Goal: Use online tool/utility: Utilize a website feature to perform a specific function

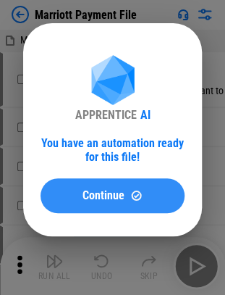
click at [117, 191] on span "Continue" at bounding box center [104, 196] width 42 height 12
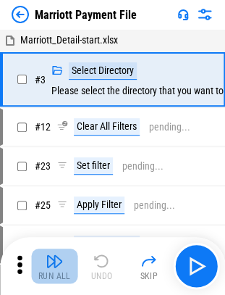
click at [55, 274] on div "Run All" at bounding box center [54, 276] width 33 height 9
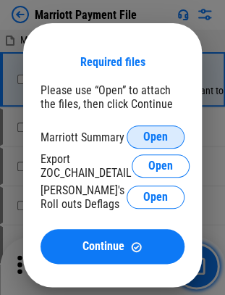
click at [149, 127] on button "Open" at bounding box center [156, 136] width 58 height 23
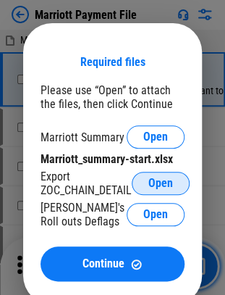
click at [162, 185] on span "Open" at bounding box center [160, 183] width 25 height 12
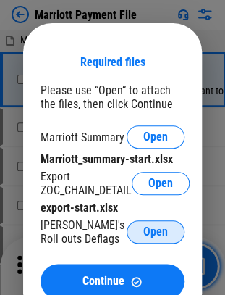
click at [159, 229] on span "Open" at bounding box center [155, 232] width 25 height 12
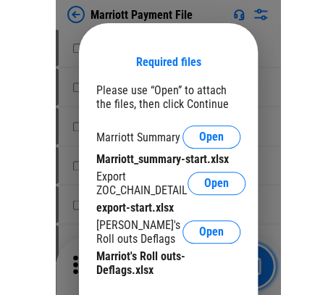
scroll to position [198, 0]
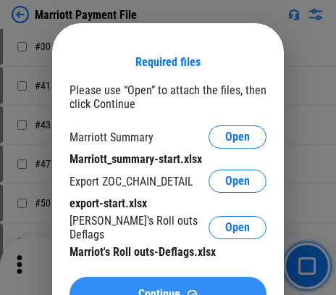
click at [171, 290] on span "Continue" at bounding box center [159, 294] width 42 height 12
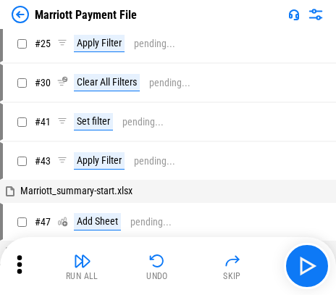
scroll to position [29, 0]
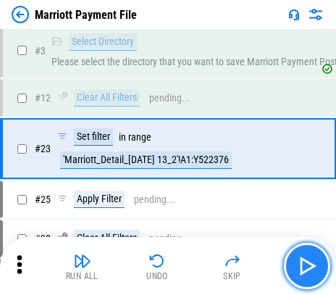
click at [235, 256] on img "button" at bounding box center [306, 265] width 23 height 23
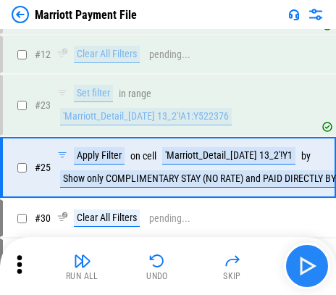
scroll to position [91, 0]
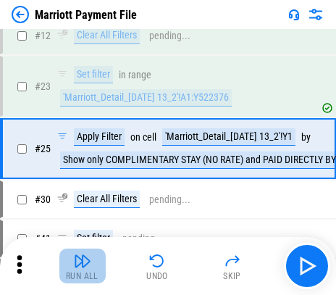
click at [91, 250] on button "Run All" at bounding box center [82, 265] width 46 height 35
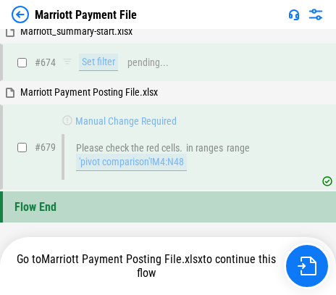
scroll to position [7626, 0]
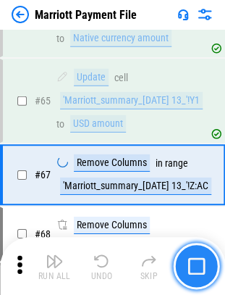
scroll to position [1136, 0]
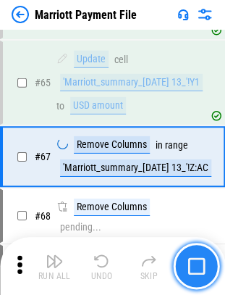
click at [198, 255] on button "button" at bounding box center [196, 266] width 46 height 46
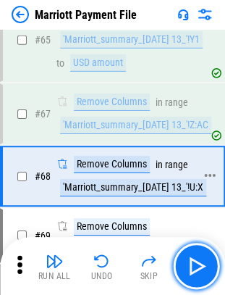
scroll to position [1198, 0]
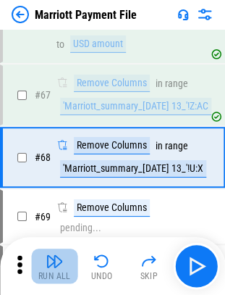
click at [56, 256] on img "button" at bounding box center [54, 260] width 17 height 17
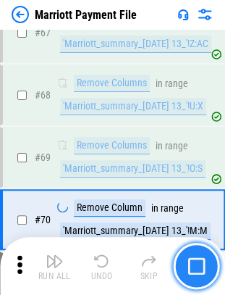
scroll to position [1321, 0]
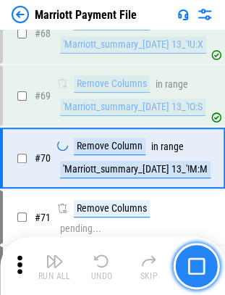
click at [190, 266] on img "button" at bounding box center [196, 265] width 17 height 17
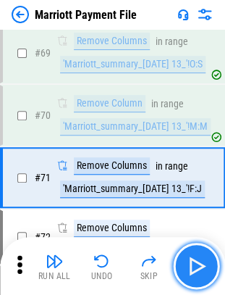
scroll to position [1383, 0]
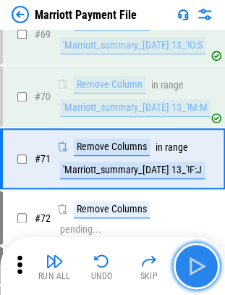
click at [182, 268] on button "button" at bounding box center [196, 266] width 46 height 46
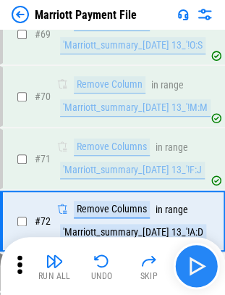
scroll to position [1445, 0]
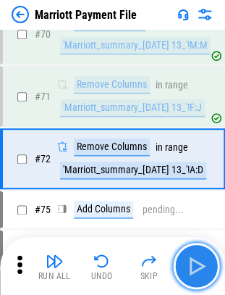
click at [203, 269] on img "button" at bounding box center [196, 265] width 23 height 23
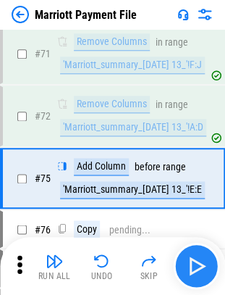
scroll to position [1507, 0]
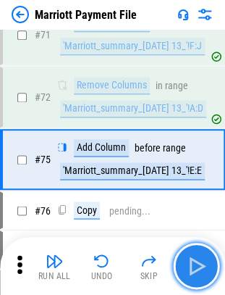
click at [203, 269] on img "button" at bounding box center [196, 265] width 23 height 23
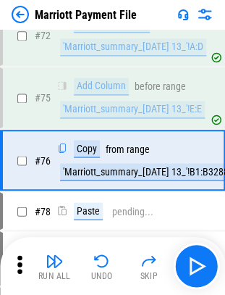
scroll to position [1568, 0]
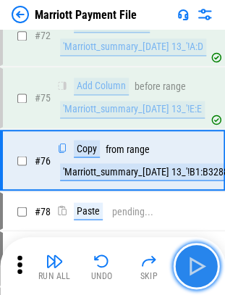
click at [198, 265] on img "button" at bounding box center [196, 265] width 23 height 23
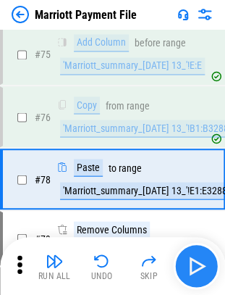
scroll to position [1631, 0]
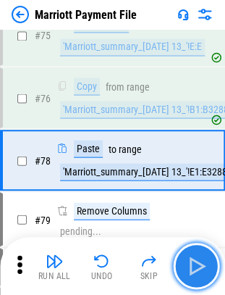
click at [198, 265] on img "button" at bounding box center [196, 265] width 23 height 23
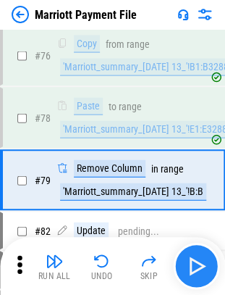
scroll to position [1692, 0]
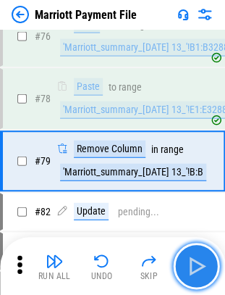
click at [198, 265] on img "button" at bounding box center [196, 265] width 23 height 23
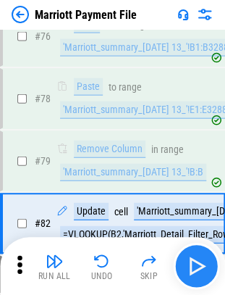
scroll to position [1754, 0]
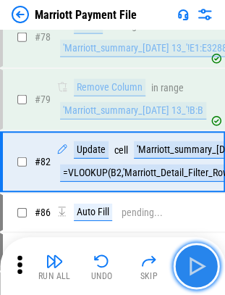
click at [198, 265] on img "button" at bounding box center [196, 265] width 23 height 23
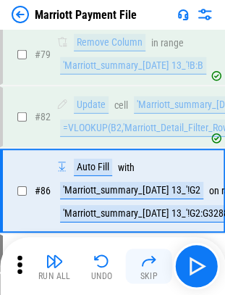
scroll to position [1827, 0]
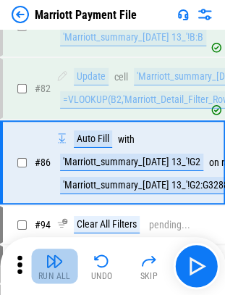
click at [62, 259] on img "button" at bounding box center [54, 260] width 17 height 17
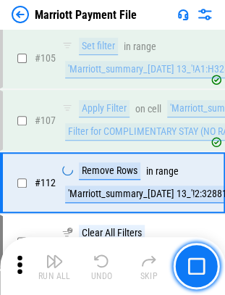
scroll to position [2063, 0]
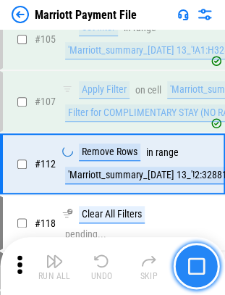
click at [200, 267] on img "button" at bounding box center [196, 265] width 17 height 17
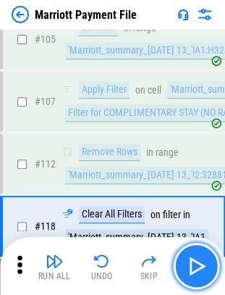
scroll to position [2125, 0]
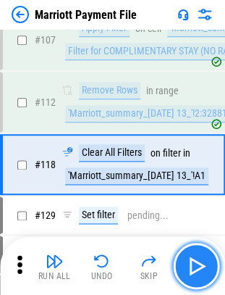
click at [193, 266] on img "button" at bounding box center [196, 265] width 23 height 23
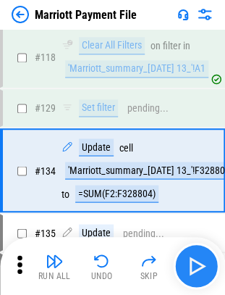
scroll to position [2237, 0]
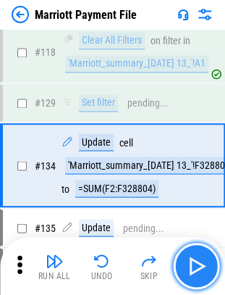
click at [193, 266] on img "button" at bounding box center [196, 265] width 23 height 23
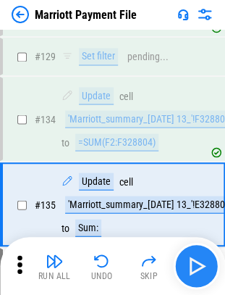
scroll to position [2321, 0]
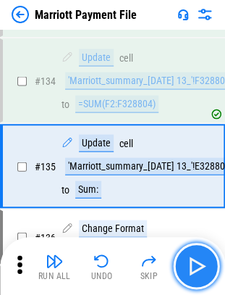
click at [193, 266] on img "button" at bounding box center [196, 265] width 23 height 23
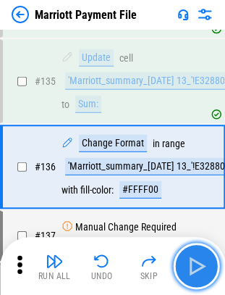
click at [193, 266] on img "button" at bounding box center [196, 265] width 23 height 23
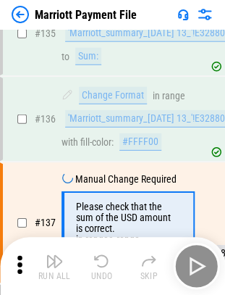
scroll to position [2509, 0]
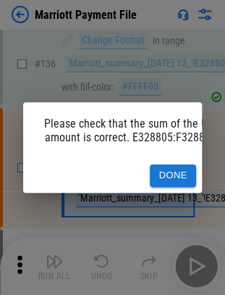
click at [193, 266] on div "Please check that the sum of the USD amount is correct. E328805:F328805. Done" at bounding box center [112, 147] width 225 height 295
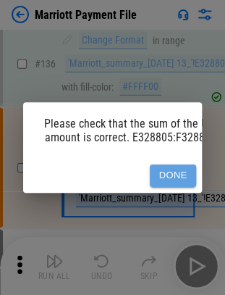
click at [173, 167] on button "Done" at bounding box center [173, 175] width 46 height 22
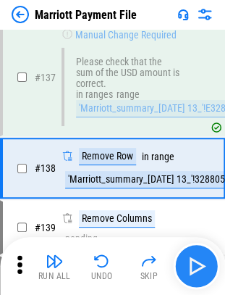
scroll to position [2599, 0]
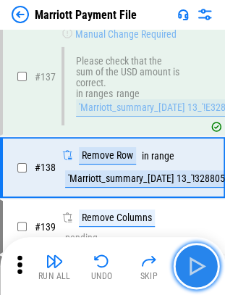
click at [209, 269] on button "button" at bounding box center [196, 266] width 46 height 46
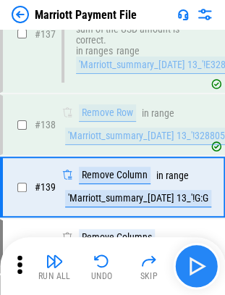
scroll to position [2660, 0]
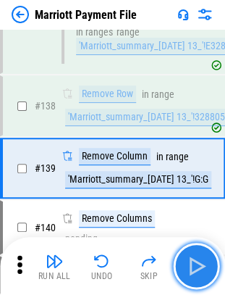
click at [209, 269] on button "button" at bounding box center [196, 266] width 46 height 46
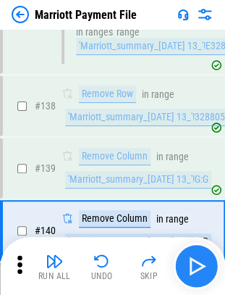
scroll to position [2723, 0]
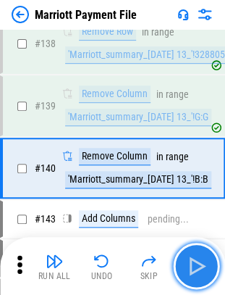
click at [198, 270] on img "button" at bounding box center [196, 265] width 23 height 23
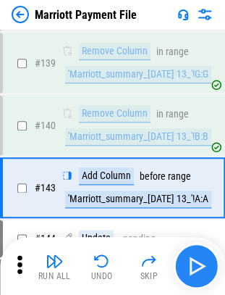
scroll to position [2784, 0]
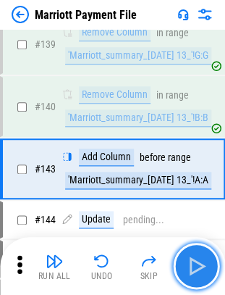
click at [198, 270] on img "button" at bounding box center [196, 265] width 23 height 23
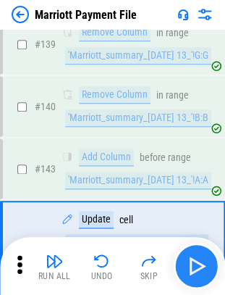
scroll to position [2857, 0]
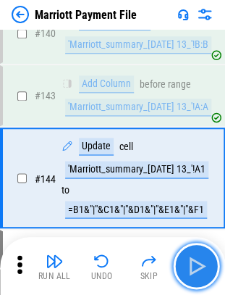
click at [198, 270] on img "button" at bounding box center [196, 265] width 23 height 23
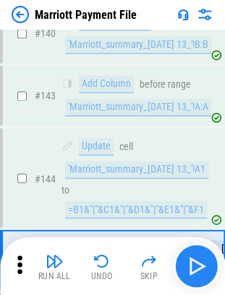
scroll to position [2930, 0]
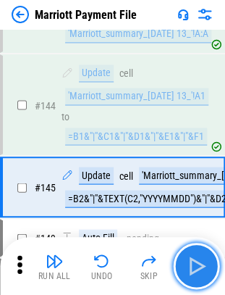
click at [198, 270] on img "button" at bounding box center [196, 265] width 23 height 23
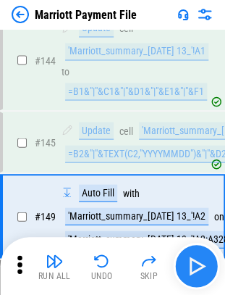
scroll to position [3004, 0]
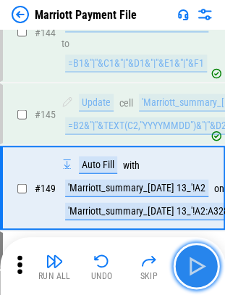
click at [198, 270] on img "button" at bounding box center [196, 265] width 23 height 23
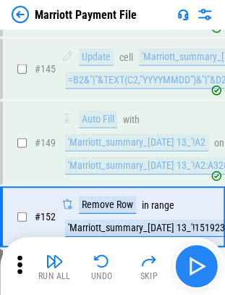
scroll to position [3077, 0]
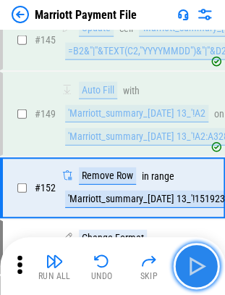
click at [198, 270] on img "button" at bounding box center [196, 265] width 23 height 23
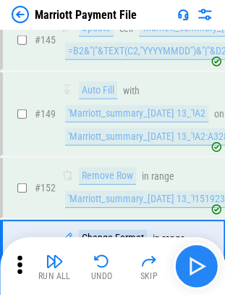
scroll to position [3150, 0]
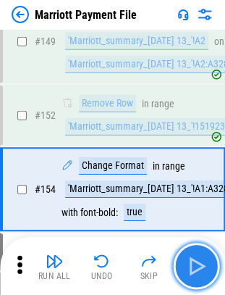
click at [198, 270] on img "button" at bounding box center [196, 265] width 23 height 23
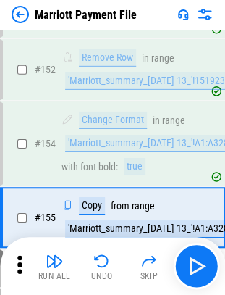
scroll to position [3224, 0]
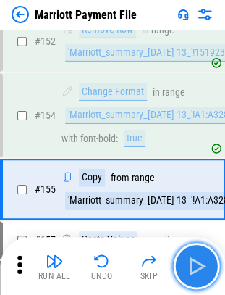
click at [193, 269] on img "button" at bounding box center [196, 265] width 23 height 23
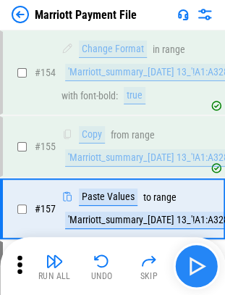
scroll to position [3285, 0]
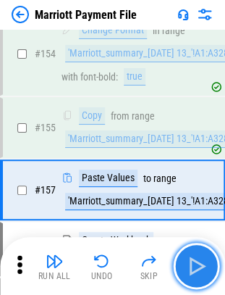
click at [193, 269] on img "button" at bounding box center [196, 265] width 23 height 23
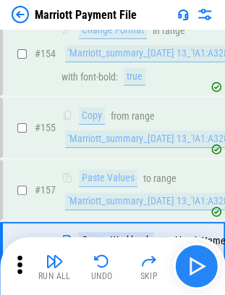
scroll to position [3358, 0]
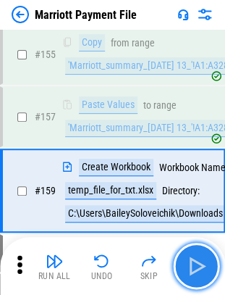
click at [193, 269] on img "button" at bounding box center [196, 265] width 23 height 23
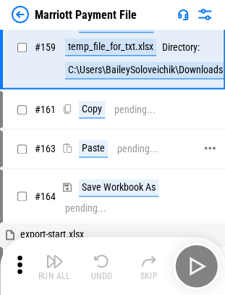
scroll to position [3541, 0]
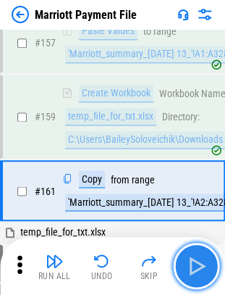
click at [207, 261] on img "button" at bounding box center [196, 265] width 23 height 23
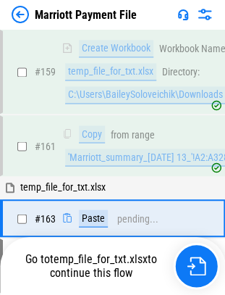
scroll to position [3613, 0]
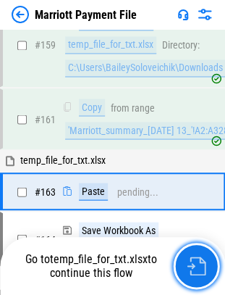
click at [207, 261] on button "button" at bounding box center [196, 266] width 46 height 46
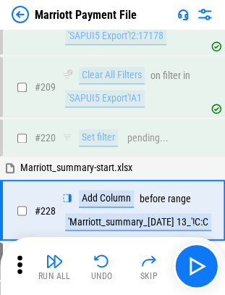
scroll to position [4189, 0]
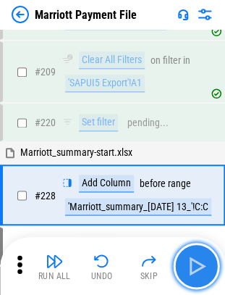
click at [206, 261] on img "button" at bounding box center [196, 265] width 23 height 23
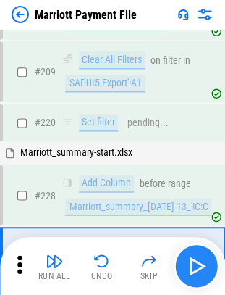
scroll to position [4262, 0]
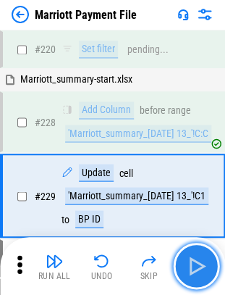
click at [206, 261] on img "button" at bounding box center [196, 265] width 23 height 23
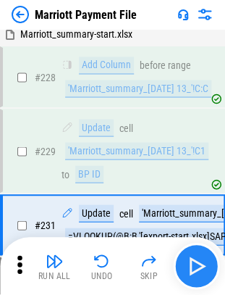
scroll to position [4335, 0]
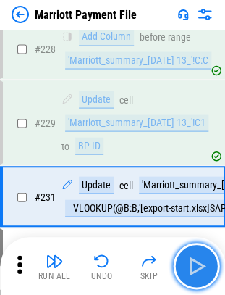
click at [206, 261] on img "button" at bounding box center [196, 265] width 23 height 23
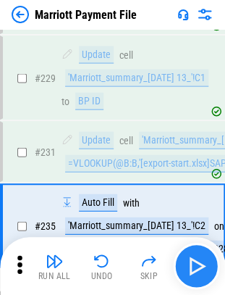
scroll to position [4408, 0]
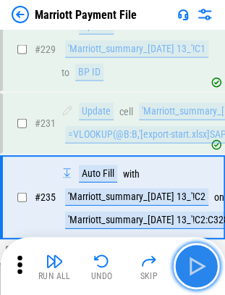
click at [206, 261] on img "button" at bounding box center [196, 265] width 23 height 23
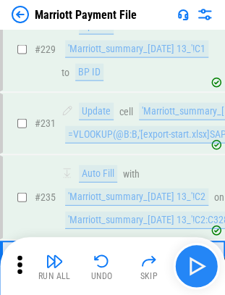
scroll to position [4502, 0]
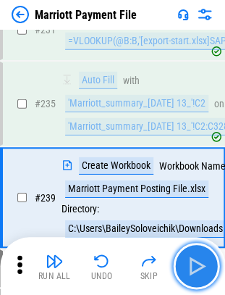
click at [206, 261] on img "button" at bounding box center [196, 265] width 23 height 23
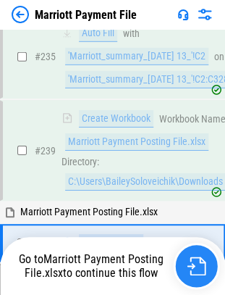
scroll to position [4594, 0]
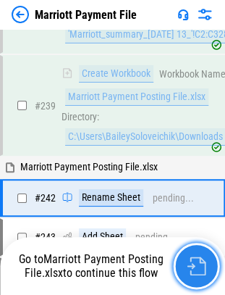
click at [202, 256] on img "button" at bounding box center [196, 265] width 19 height 19
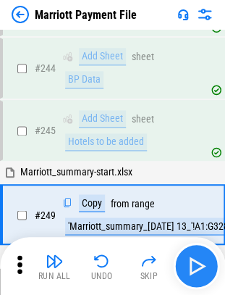
scroll to position [4885, 0]
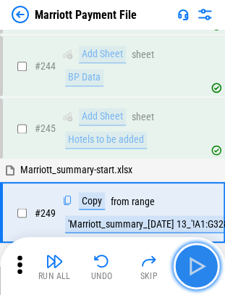
click at [195, 262] on img "button" at bounding box center [196, 265] width 23 height 23
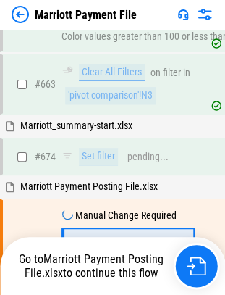
scroll to position [9394, 0]
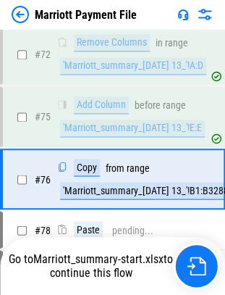
scroll to position [1568, 0]
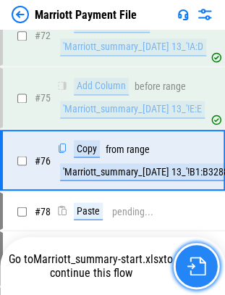
click at [188, 264] on img "button" at bounding box center [196, 265] width 19 height 19
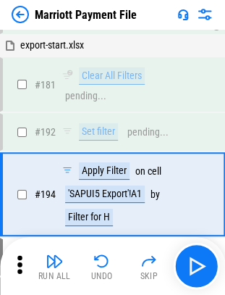
scroll to position [3931, 0]
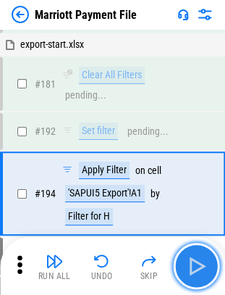
click at [206, 261] on img "button" at bounding box center [196, 265] width 23 height 23
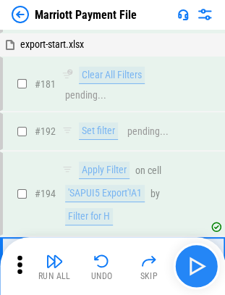
scroll to position [4004, 0]
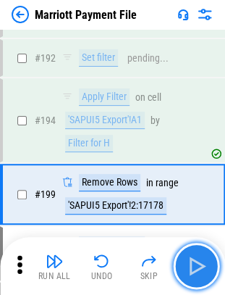
click at [206, 261] on img "button" at bounding box center [196, 265] width 23 height 23
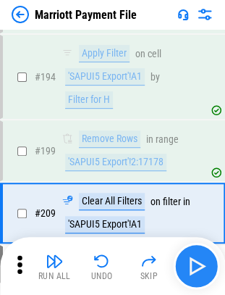
scroll to position [4067, 0]
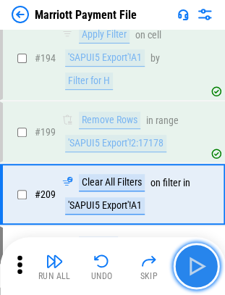
click at [206, 261] on img "button" at bounding box center [196, 265] width 23 height 23
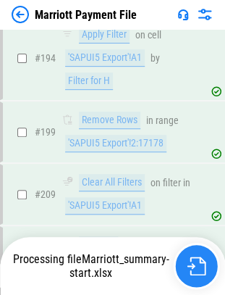
click at [206, 261] on button "button" at bounding box center [196, 266] width 46 height 46
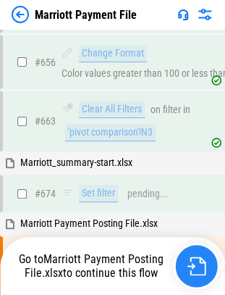
scroll to position [9394, 0]
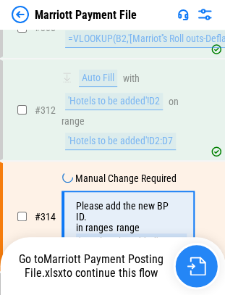
scroll to position [6051, 0]
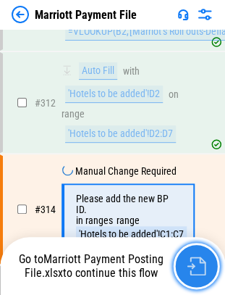
click at [193, 272] on img "button" at bounding box center [196, 265] width 19 height 19
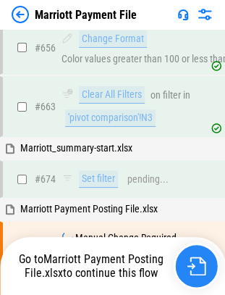
scroll to position [9394, 0]
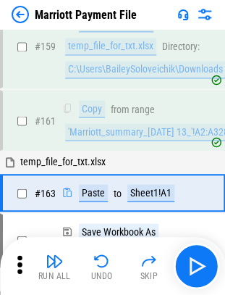
scroll to position [3613, 0]
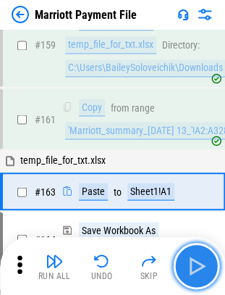
click at [207, 261] on img "button" at bounding box center [196, 265] width 23 height 23
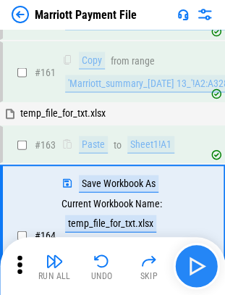
scroll to position [3702, 0]
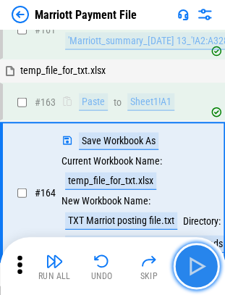
click at [207, 261] on img "button" at bounding box center [196, 265] width 23 height 23
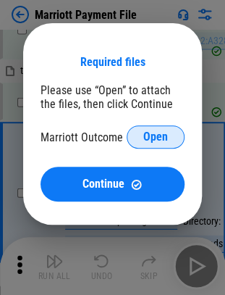
click at [149, 135] on span "Open" at bounding box center [155, 137] width 25 height 12
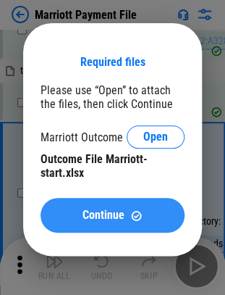
click at [109, 215] on span "Continue" at bounding box center [104, 215] width 42 height 12
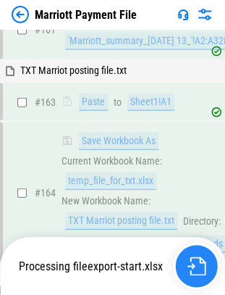
click at [196, 256] on img "button" at bounding box center [196, 265] width 19 height 19
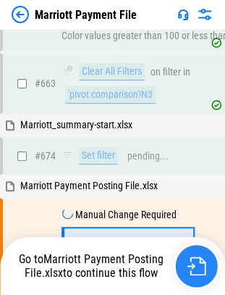
scroll to position [9394, 0]
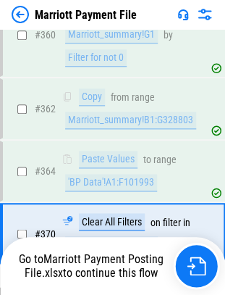
scroll to position [6891, 0]
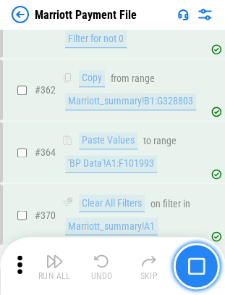
click at [206, 270] on button "button" at bounding box center [196, 266] width 46 height 46
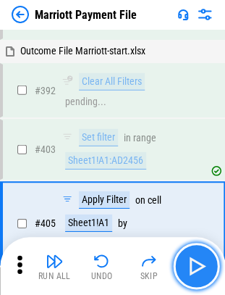
scroll to position [7164, 0]
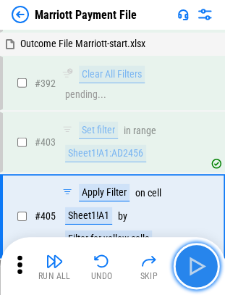
click at [198, 261] on img "button" at bounding box center [196, 265] width 23 height 23
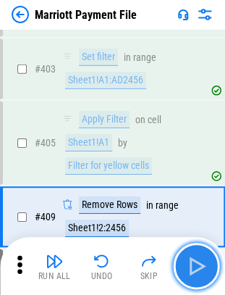
click at [198, 261] on img "button" at bounding box center [196, 265] width 23 height 23
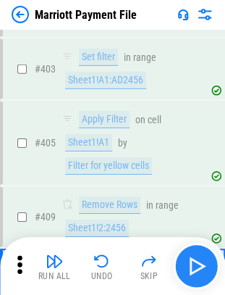
scroll to position [7299, 0]
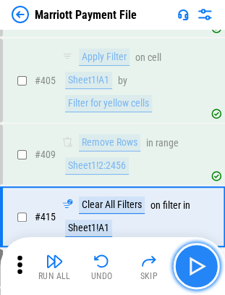
click at [198, 261] on img "button" at bounding box center [196, 265] width 23 height 23
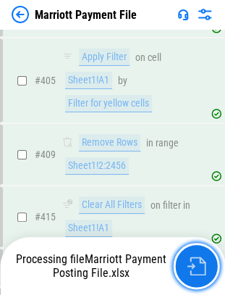
click at [198, 261] on img "button" at bounding box center [196, 265] width 19 height 19
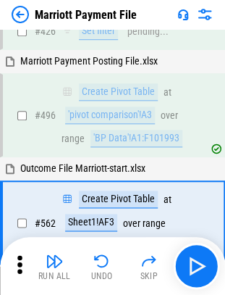
scroll to position [7539, 0]
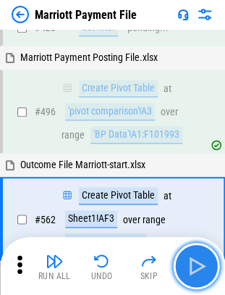
click at [191, 277] on img "button" at bounding box center [196, 265] width 23 height 23
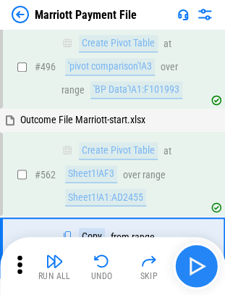
scroll to position [7612, 0]
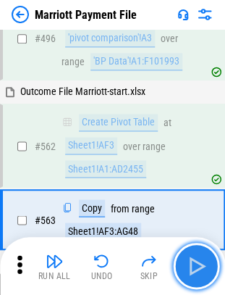
click at [191, 277] on img "button" at bounding box center [196, 265] width 23 height 23
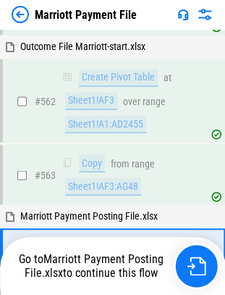
scroll to position [7684, 0]
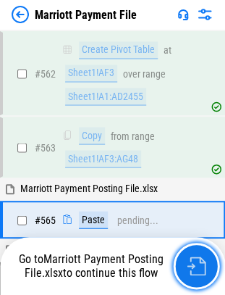
click at [191, 277] on button "button" at bounding box center [196, 266] width 46 height 46
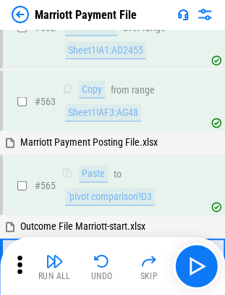
scroll to position [7767, 0]
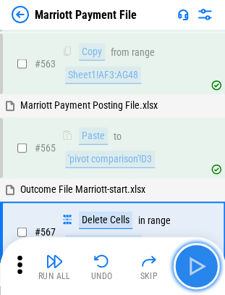
click at [203, 259] on img "button" at bounding box center [196, 265] width 23 height 23
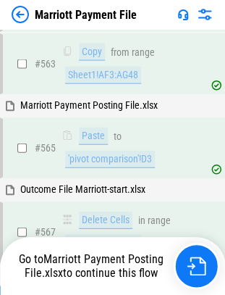
scroll to position [7851, 0]
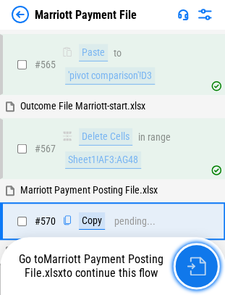
click at [203, 259] on img "button" at bounding box center [196, 265] width 19 height 19
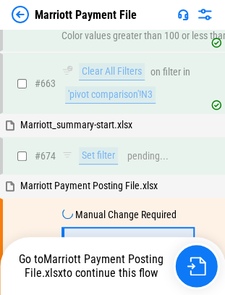
scroll to position [9394, 0]
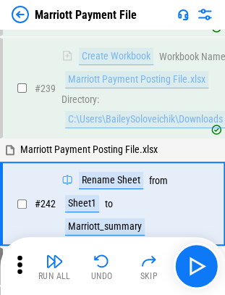
scroll to position [4616, 0]
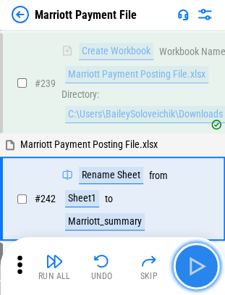
click at [195, 262] on img "button" at bounding box center [196, 265] width 23 height 23
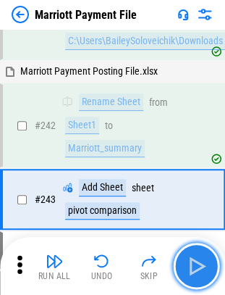
click at [195, 262] on img "button" at bounding box center [196, 265] width 23 height 23
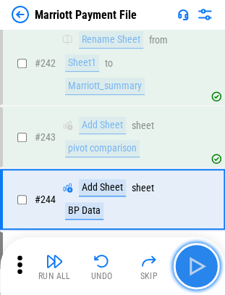
click at [195, 262] on img "button" at bounding box center [196, 265] width 23 height 23
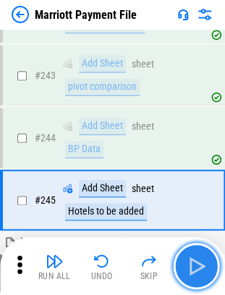
click at [195, 262] on img "button" at bounding box center [196, 265] width 23 height 23
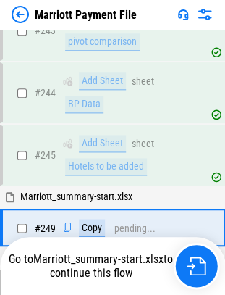
scroll to position [4885, 0]
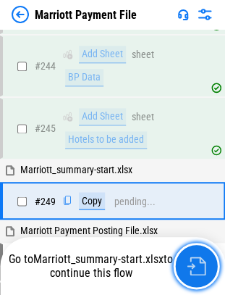
click at [195, 262] on img "button" at bounding box center [196, 265] width 19 height 19
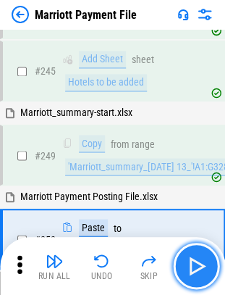
scroll to position [4969, 0]
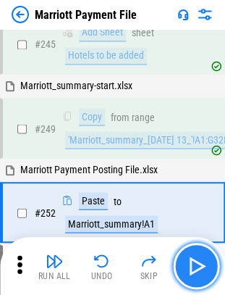
click at [195, 262] on img "button" at bounding box center [196, 265] width 23 height 23
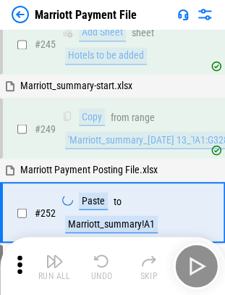
click at [195, 262] on div "Run All Undo Skip" at bounding box center [114, 266] width 211 height 46
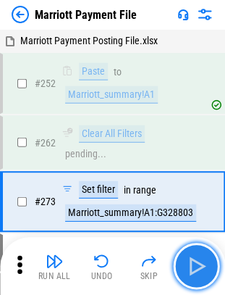
click at [195, 262] on img "button" at bounding box center [196, 265] width 23 height 23
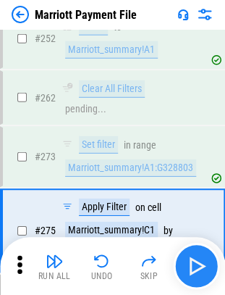
scroll to position [5171, 0]
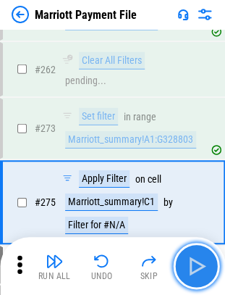
click at [195, 262] on img "button" at bounding box center [196, 265] width 23 height 23
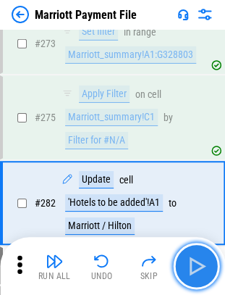
click at [195, 262] on img "button" at bounding box center [196, 265] width 23 height 23
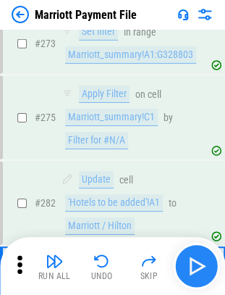
scroll to position [5329, 0]
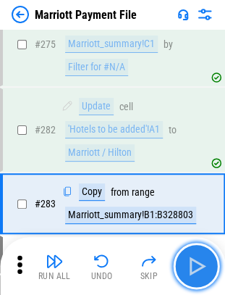
click at [195, 262] on img "button" at bounding box center [196, 265] width 23 height 23
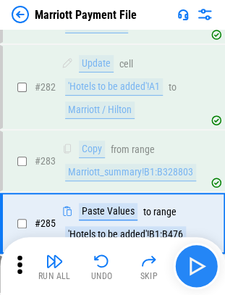
scroll to position [5390, 0]
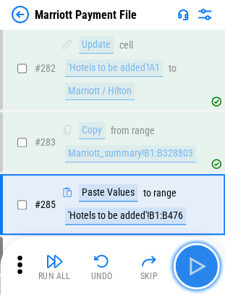
click at [195, 262] on img "button" at bounding box center [196, 265] width 23 height 23
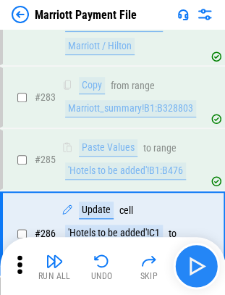
scroll to position [5464, 0]
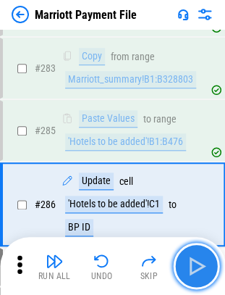
click at [195, 262] on img "button" at bounding box center [196, 265] width 23 height 23
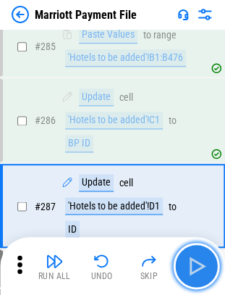
click at [195, 262] on img "button" at bounding box center [196, 265] width 23 height 23
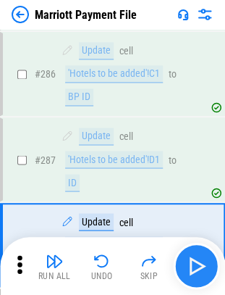
scroll to position [5633, 0]
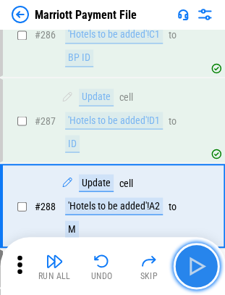
click at [195, 262] on img "button" at bounding box center [196, 265] width 23 height 23
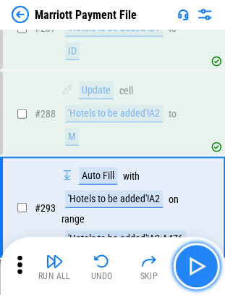
click at [195, 262] on img "button" at bounding box center [196, 265] width 23 height 23
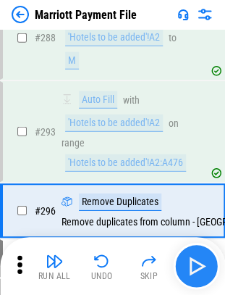
scroll to position [5804, 0]
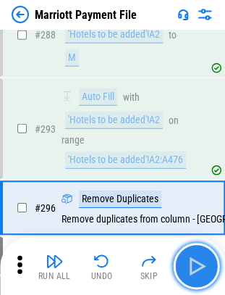
click at [195, 262] on img "button" at bounding box center [196, 265] width 23 height 23
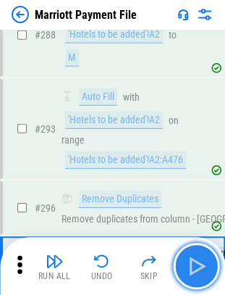
click at [193, 261] on img "button" at bounding box center [196, 265] width 23 height 23
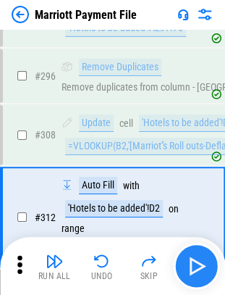
scroll to position [5945, 0]
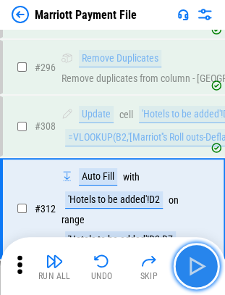
click at [193, 261] on img "button" at bounding box center [196, 265] width 23 height 23
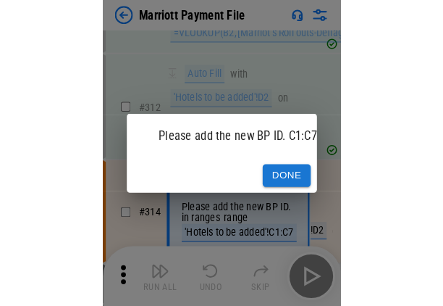
scroll to position [4082, 0]
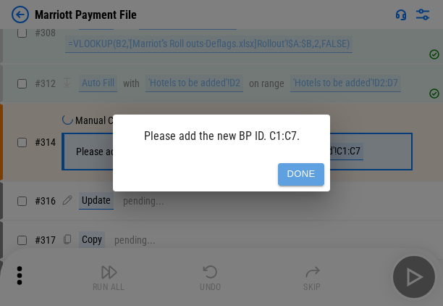
click at [235, 169] on button "Done" at bounding box center [301, 174] width 46 height 22
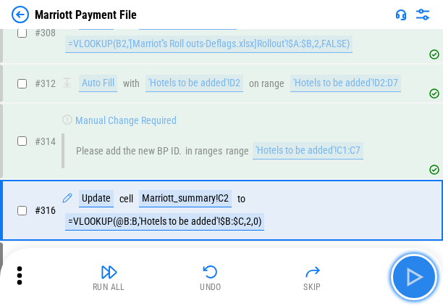
click at [235, 268] on img "button" at bounding box center [414, 276] width 23 height 23
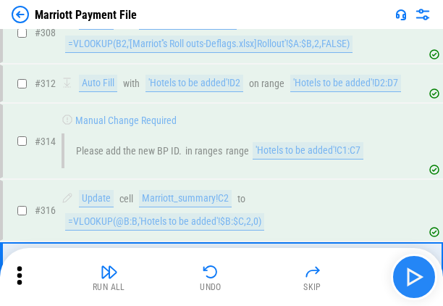
scroll to position [4147, 0]
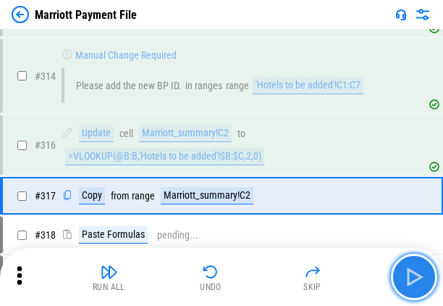
click at [235, 268] on img "button" at bounding box center [414, 276] width 23 height 23
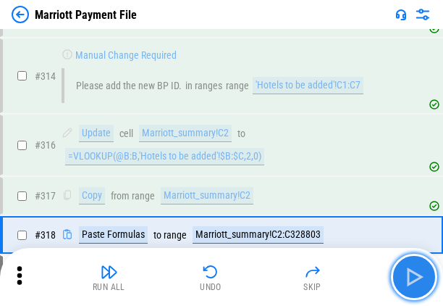
click at [235, 268] on img "button" at bounding box center [414, 276] width 23 height 23
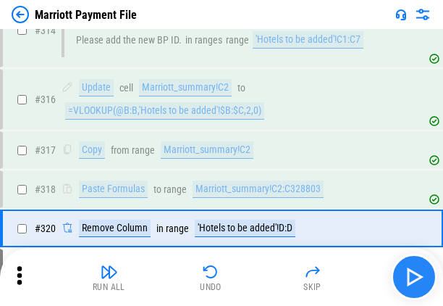
scroll to position [4224, 0]
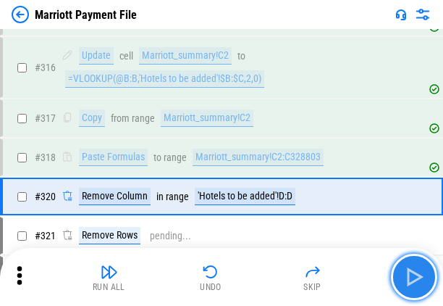
click at [235, 268] on img "button" at bounding box center [414, 276] width 23 height 23
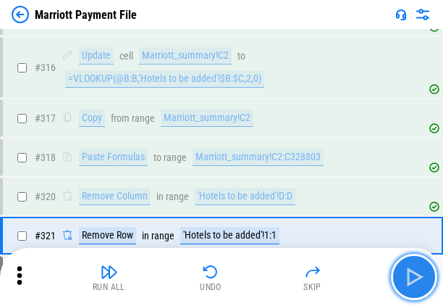
click at [235, 268] on img "button" at bounding box center [414, 276] width 23 height 23
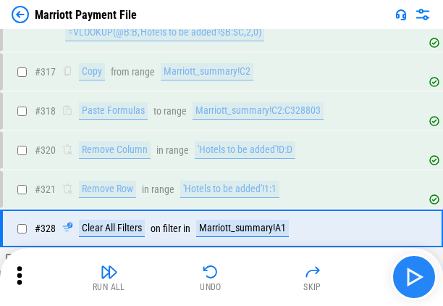
scroll to position [4303, 0]
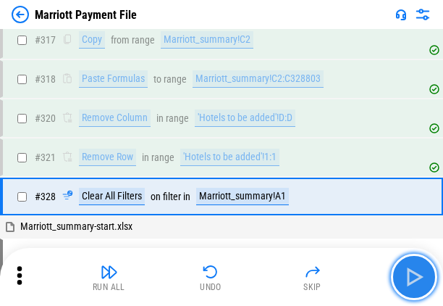
click at [235, 268] on img "button" at bounding box center [414, 276] width 23 height 23
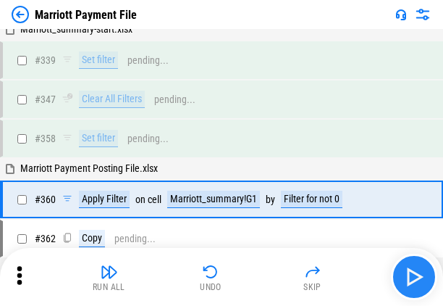
scroll to position [4501, 0]
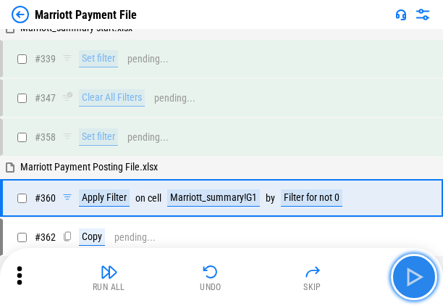
click at [235, 268] on img "button" at bounding box center [414, 276] width 23 height 23
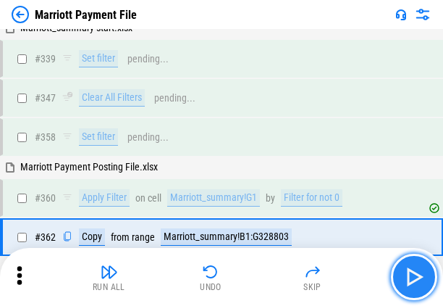
click at [235, 282] on img "button" at bounding box center [414, 276] width 23 height 23
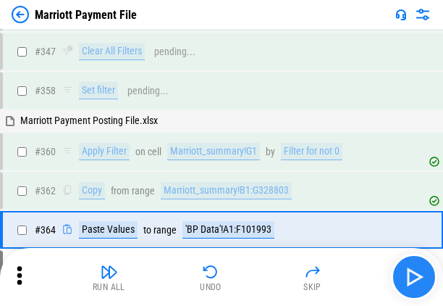
scroll to position [4579, 0]
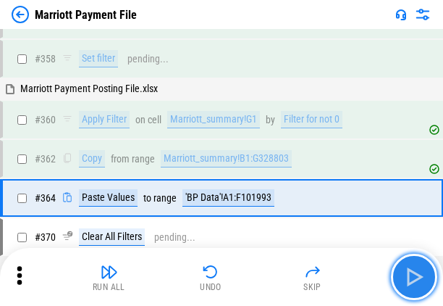
click at [235, 282] on img "button" at bounding box center [414, 276] width 23 height 23
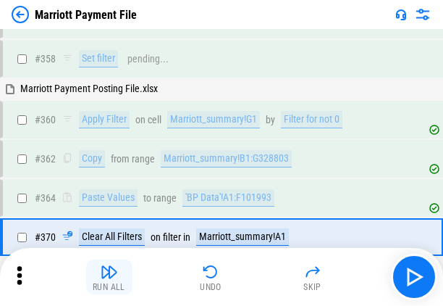
click at [114, 277] on img "button" at bounding box center [109, 271] width 17 height 17
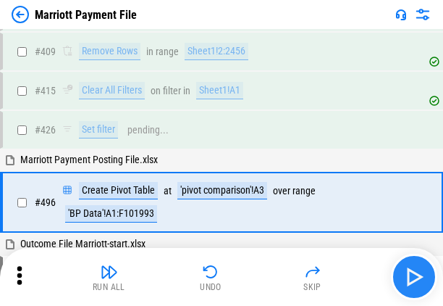
scroll to position [5005, 0]
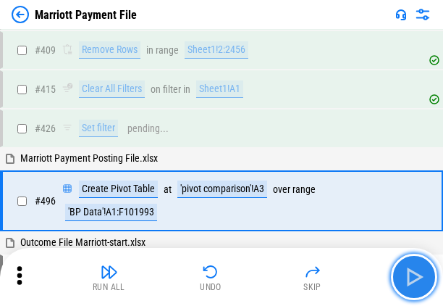
click at [235, 277] on img "button" at bounding box center [414, 276] width 23 height 23
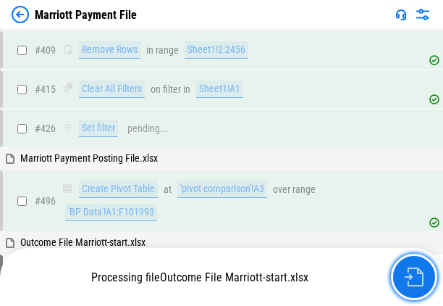
click at [235, 277] on img "button" at bounding box center [414, 276] width 19 height 19
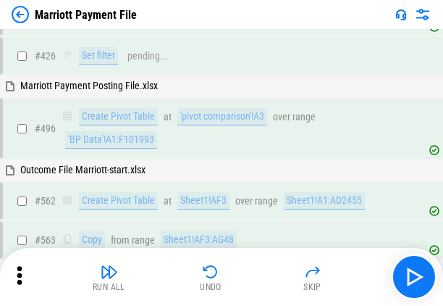
scroll to position [5177, 0]
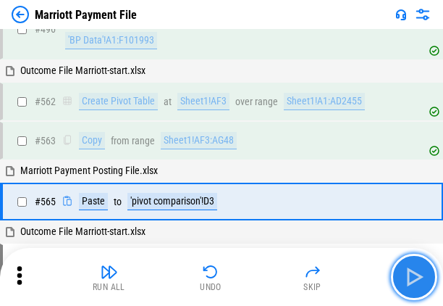
click at [235, 277] on img "button" at bounding box center [414, 276] width 23 height 23
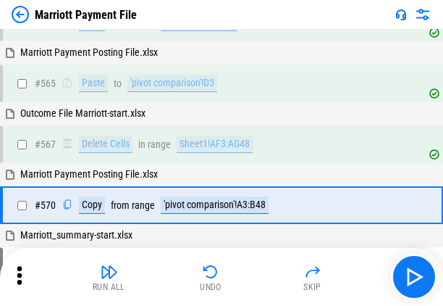
scroll to position [5298, 0]
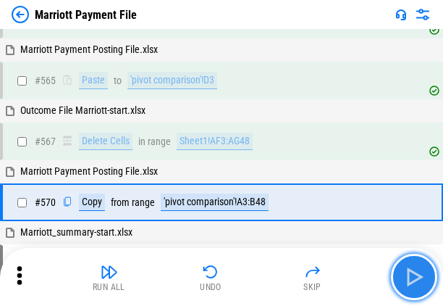
click at [235, 271] on img "button" at bounding box center [414, 276] width 23 height 23
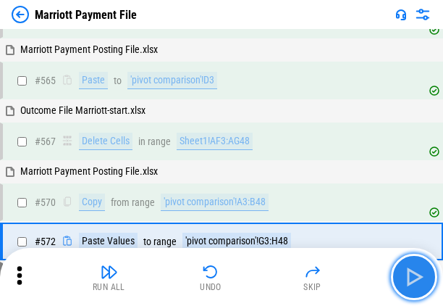
click at [235, 271] on img "button" at bounding box center [414, 276] width 23 height 23
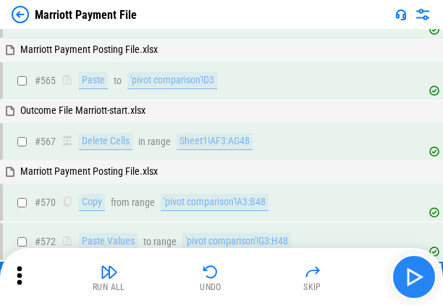
scroll to position [5376, 0]
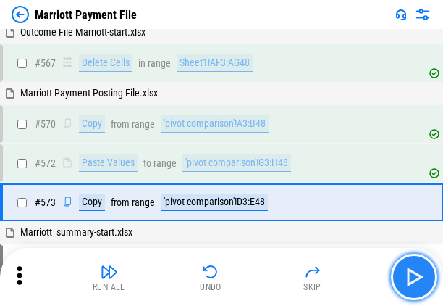
click at [235, 271] on img "button" at bounding box center [414, 276] width 23 height 23
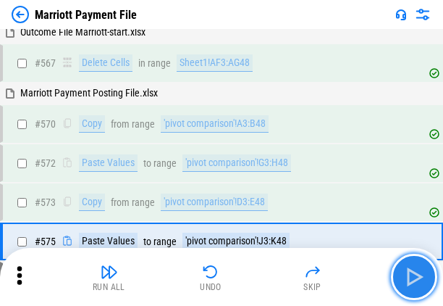
click at [235, 271] on img "button" at bounding box center [414, 276] width 23 height 23
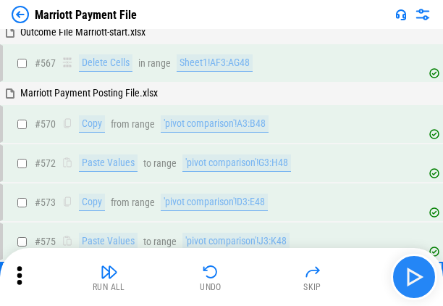
scroll to position [5453, 0]
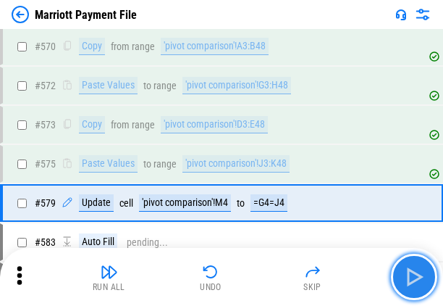
click at [235, 271] on img "button" at bounding box center [414, 276] width 23 height 23
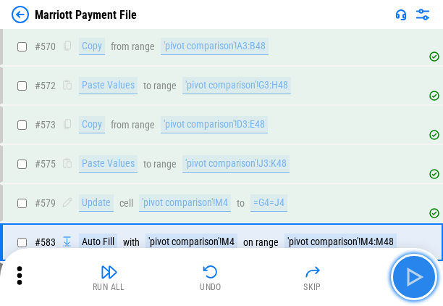
click at [235, 271] on img "button" at bounding box center [414, 276] width 23 height 23
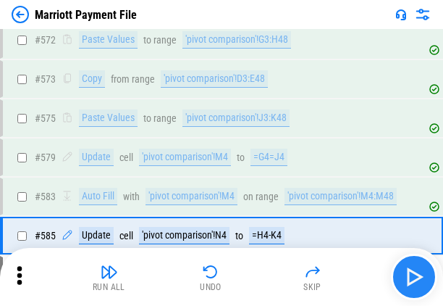
scroll to position [5531, 0]
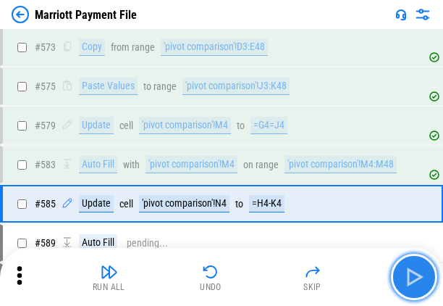
click at [235, 271] on img "button" at bounding box center [414, 276] width 23 height 23
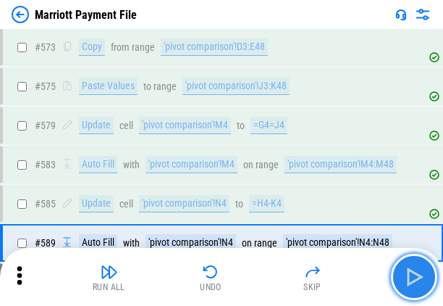
click at [235, 271] on img "button" at bounding box center [414, 276] width 23 height 23
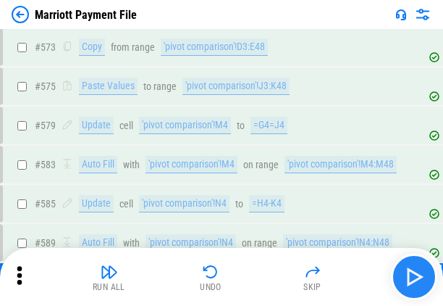
scroll to position [5620, 0]
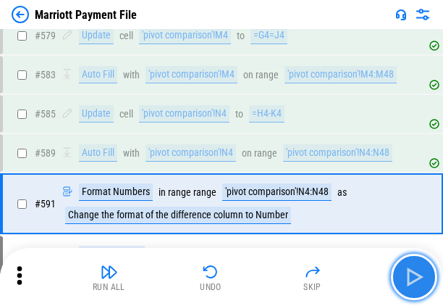
click at [235, 271] on img "button" at bounding box center [414, 276] width 23 height 23
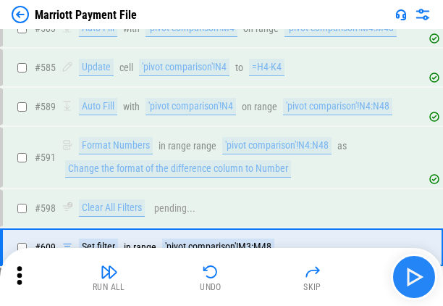
scroll to position [5710, 0]
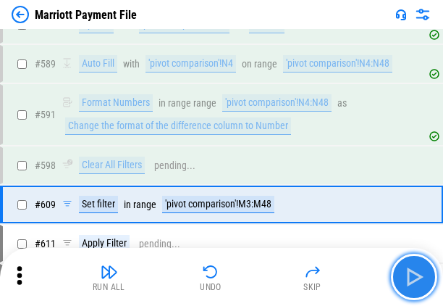
click at [235, 271] on img "button" at bounding box center [414, 276] width 23 height 23
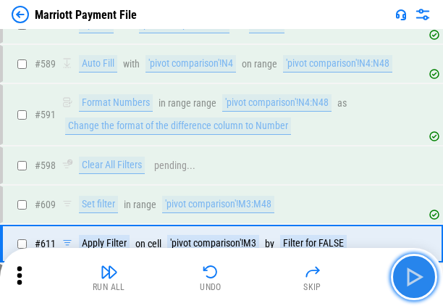
click at [235, 271] on img "button" at bounding box center [414, 276] width 23 height 23
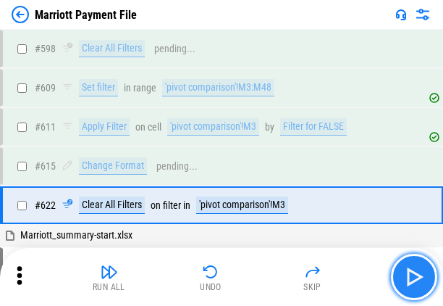
click at [235, 271] on img "button" at bounding box center [414, 276] width 23 height 23
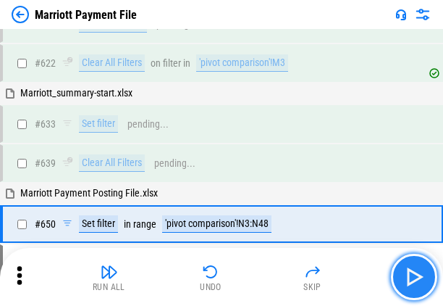
scroll to position [5986, 0]
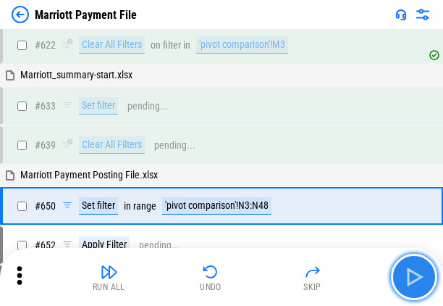
click at [235, 271] on img "button" at bounding box center [414, 276] width 23 height 23
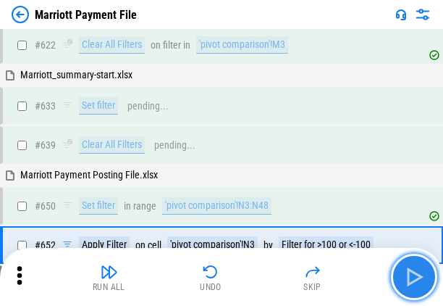
click at [235, 271] on img "button" at bounding box center [414, 276] width 23 height 23
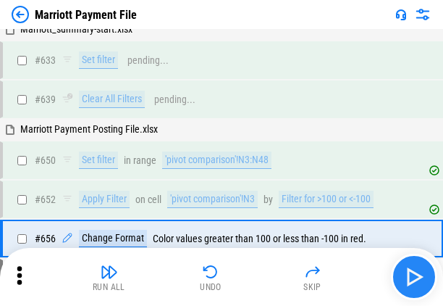
scroll to position [6064, 0]
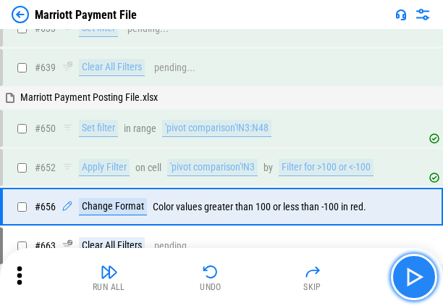
click at [235, 271] on img "button" at bounding box center [414, 276] width 23 height 23
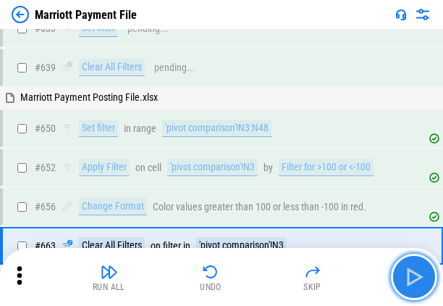
click at [235, 271] on img "button" at bounding box center [414, 276] width 23 height 23
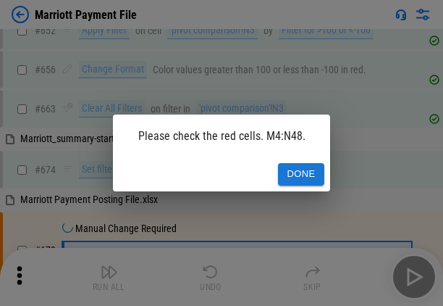
scroll to position [6234, 0]
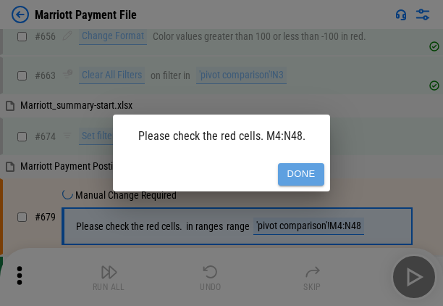
click at [235, 176] on button "Done" at bounding box center [301, 174] width 46 height 22
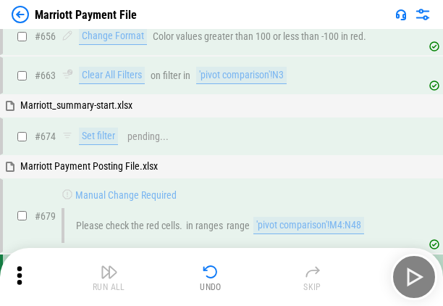
scroll to position [6232, 0]
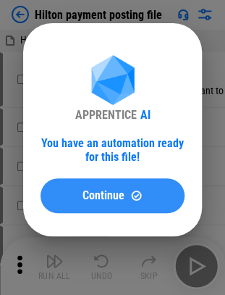
click at [129, 184] on button "Continue" at bounding box center [113, 195] width 144 height 35
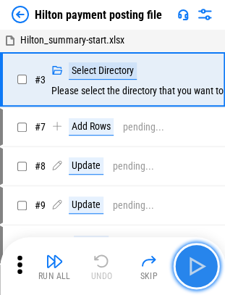
click at [191, 279] on button "button" at bounding box center [196, 266] width 46 height 46
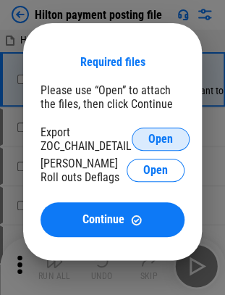
click at [175, 132] on button "Open" at bounding box center [161, 138] width 58 height 23
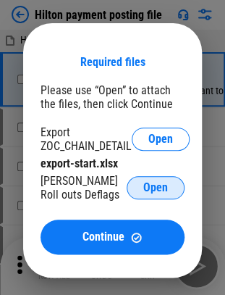
click at [165, 192] on span "Open" at bounding box center [155, 188] width 25 height 12
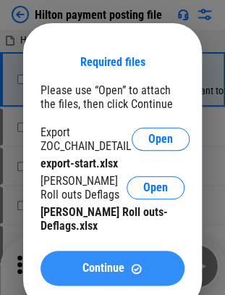
click at [83, 251] on button "Continue" at bounding box center [113, 268] width 144 height 35
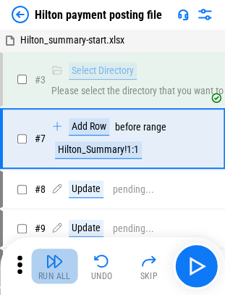
click at [53, 262] on img "button" at bounding box center [54, 260] width 17 height 17
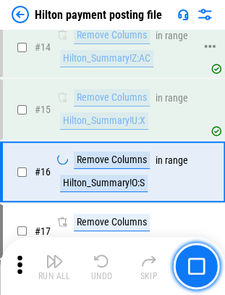
scroll to position [600, 0]
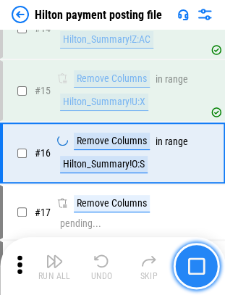
click at [193, 253] on button "button" at bounding box center [196, 266] width 46 height 46
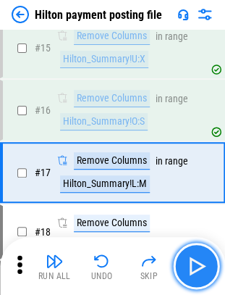
scroll to position [661, 0]
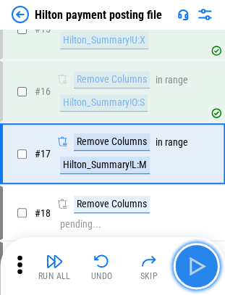
click at [193, 253] on button "button" at bounding box center [196, 266] width 46 height 46
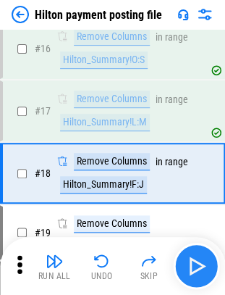
scroll to position [723, 0]
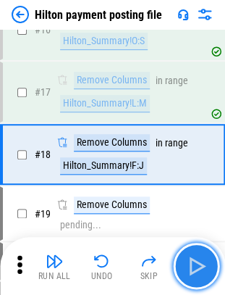
click at [195, 262] on img "button" at bounding box center [196, 265] width 23 height 23
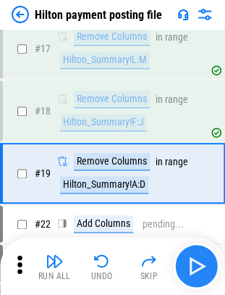
scroll to position [785, 0]
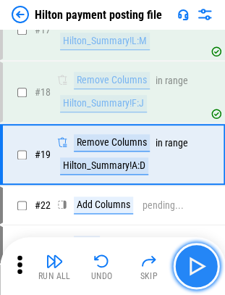
click at [195, 262] on img "button" at bounding box center [196, 265] width 23 height 23
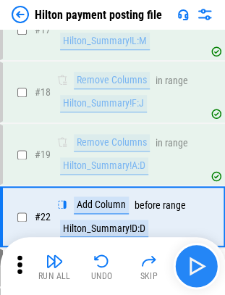
scroll to position [846, 0]
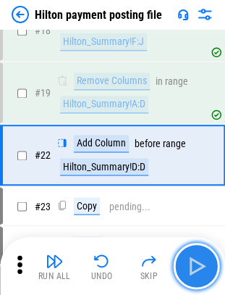
click at [195, 262] on img "button" at bounding box center [196, 265] width 23 height 23
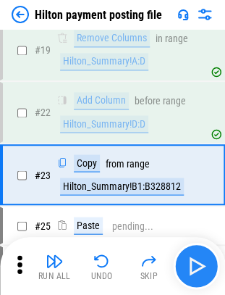
scroll to position [908, 0]
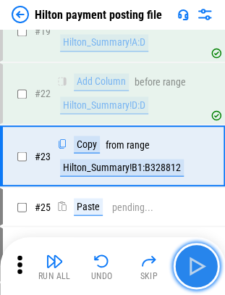
click at [195, 262] on img "button" at bounding box center [196, 265] width 23 height 23
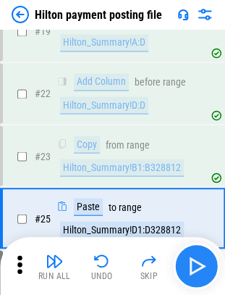
scroll to position [970, 0]
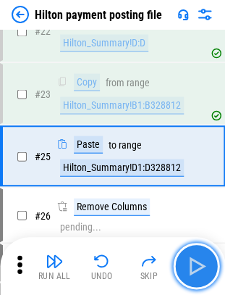
click at [204, 256] on img "button" at bounding box center [196, 265] width 23 height 23
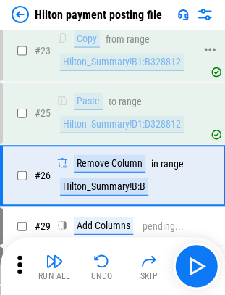
scroll to position [1032, 0]
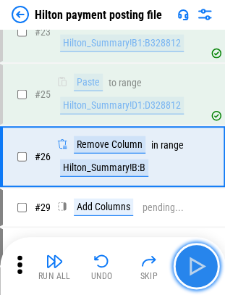
click at [201, 264] on img "button" at bounding box center [196, 265] width 23 height 23
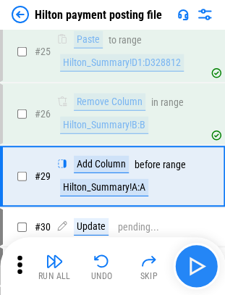
scroll to position [1093, 0]
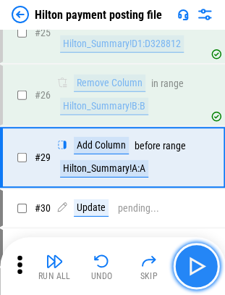
click at [201, 264] on img "button" at bounding box center [196, 265] width 23 height 23
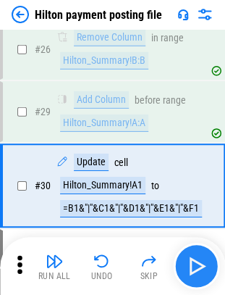
scroll to position [1167, 0]
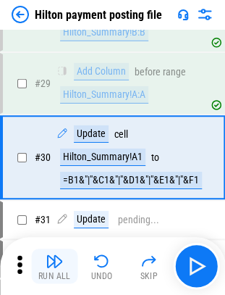
click at [56, 252] on img "button" at bounding box center [54, 260] width 17 height 17
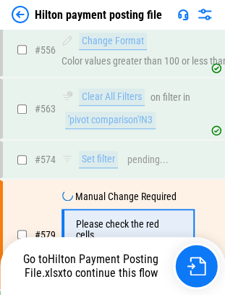
scroll to position [7494, 0]
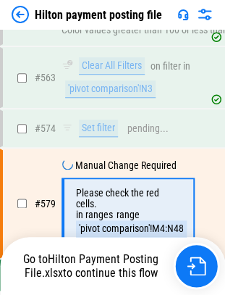
scroll to position [7494, 0]
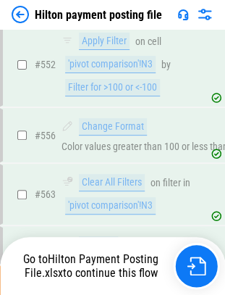
scroll to position [7494, 0]
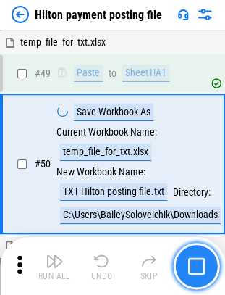
scroll to position [1904, 0]
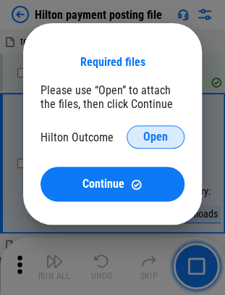
click at [147, 143] on span "Open" at bounding box center [155, 137] width 25 height 12
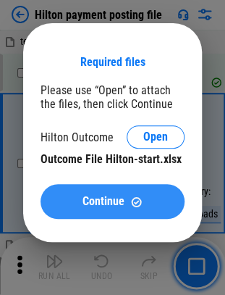
click at [91, 198] on span "Continue" at bounding box center [104, 202] width 42 height 12
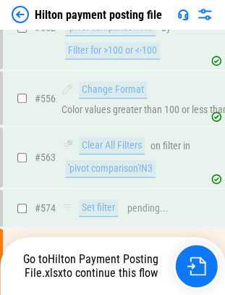
scroll to position [7494, 0]
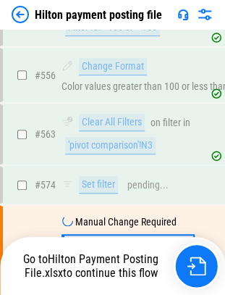
scroll to position [7494, 0]
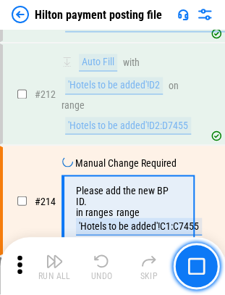
scroll to position [4297, 0]
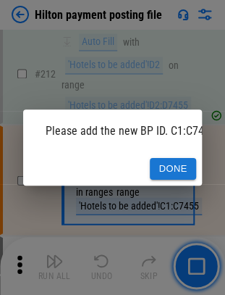
click at [175, 163] on button "Done" at bounding box center [173, 169] width 46 height 22
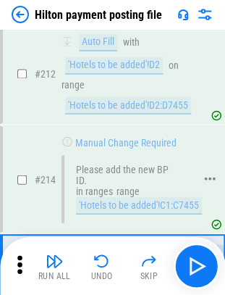
scroll to position [4381, 0]
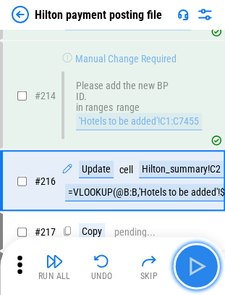
click at [186, 267] on img "button" at bounding box center [196, 265] width 23 height 23
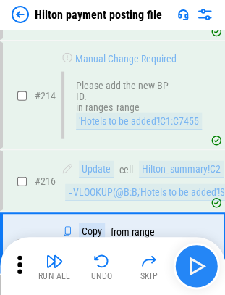
scroll to position [4442, 0]
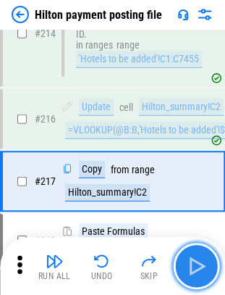
click at [195, 266] on img "button" at bounding box center [196, 265] width 23 height 23
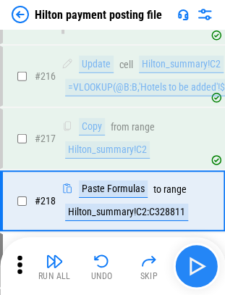
scroll to position [4504, 0]
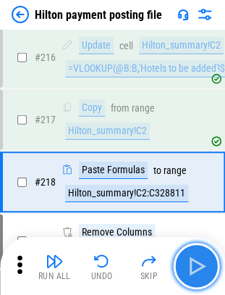
click at [195, 266] on img "button" at bounding box center [196, 265] width 23 height 23
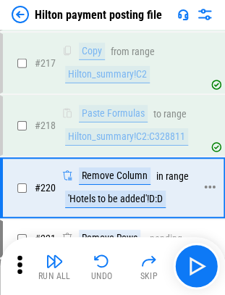
scroll to position [4566, 0]
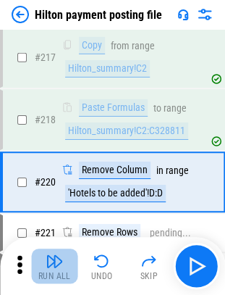
click at [57, 256] on img "button" at bounding box center [54, 260] width 17 height 17
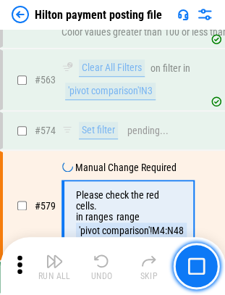
scroll to position [7494, 0]
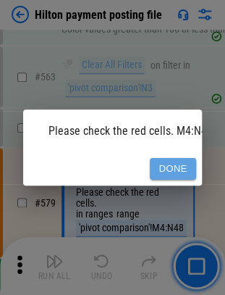
click at [168, 161] on button "Done" at bounding box center [173, 169] width 46 height 22
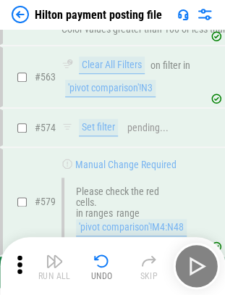
click at [168, 177] on div "Please check the red cells. in ranges range 'pivot comparison'!M4:N48" at bounding box center [128, 210] width 133 height 67
